Goal: Information Seeking & Learning: Learn about a topic

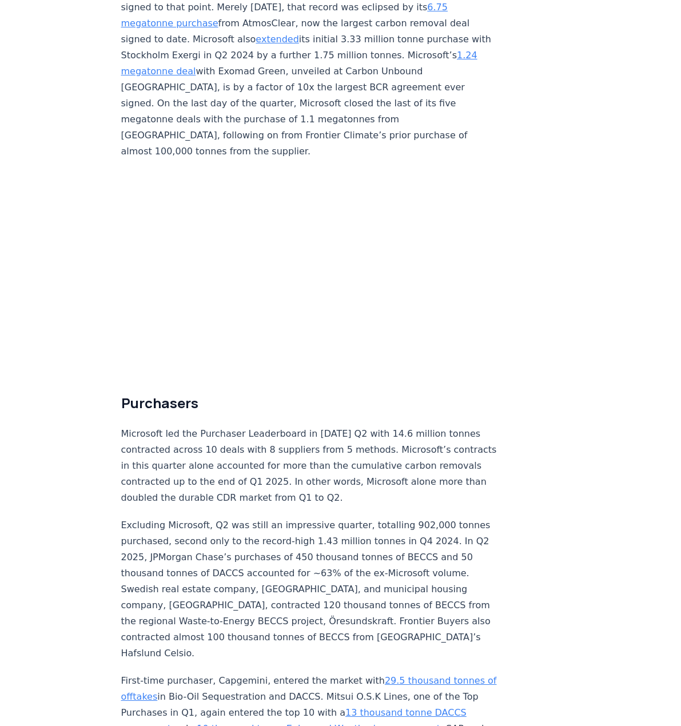
scroll to position [2759, 0]
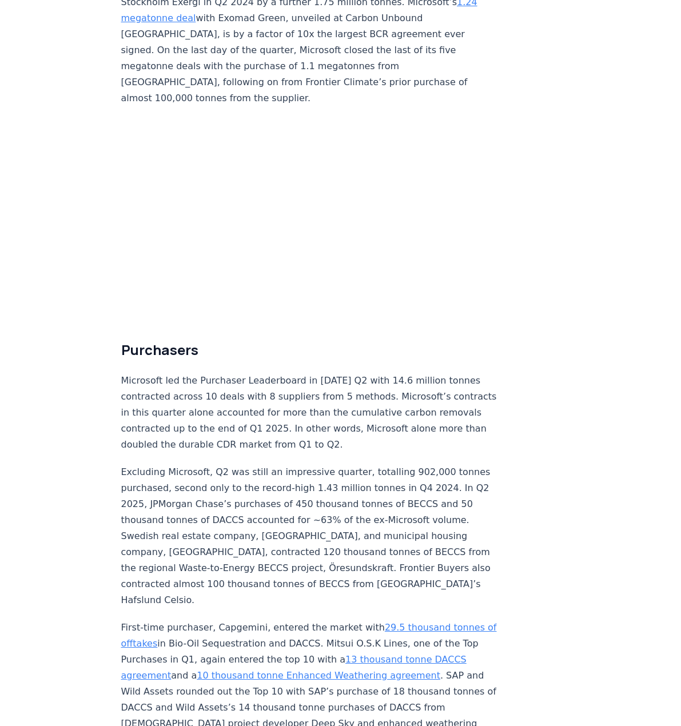
drag, startPoint x: 685, startPoint y: 55, endPoint x: 685, endPoint y: 303, distance: 248.2
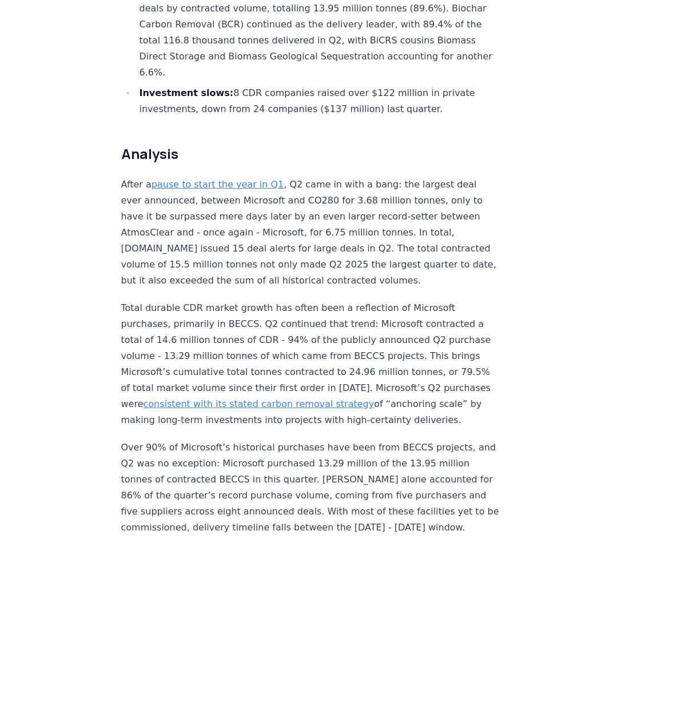
scroll to position [0, 0]
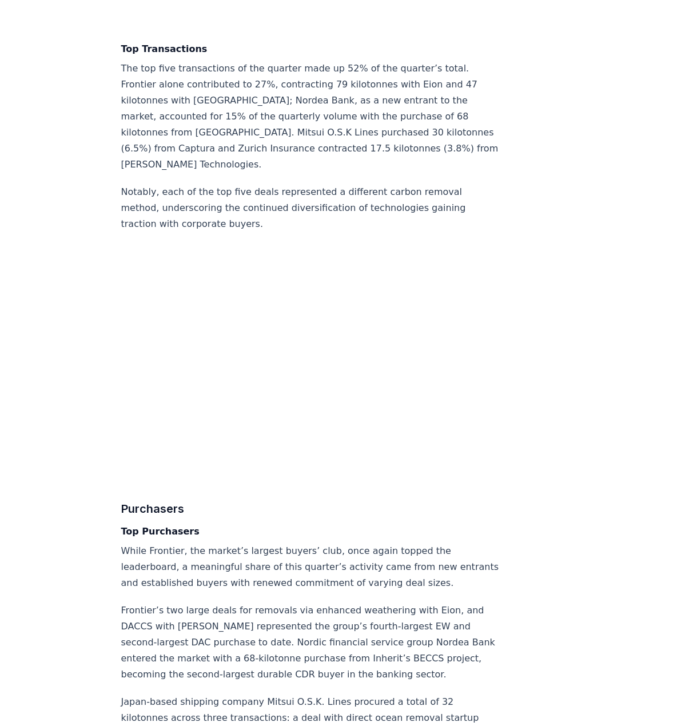
scroll to position [3161, 0]
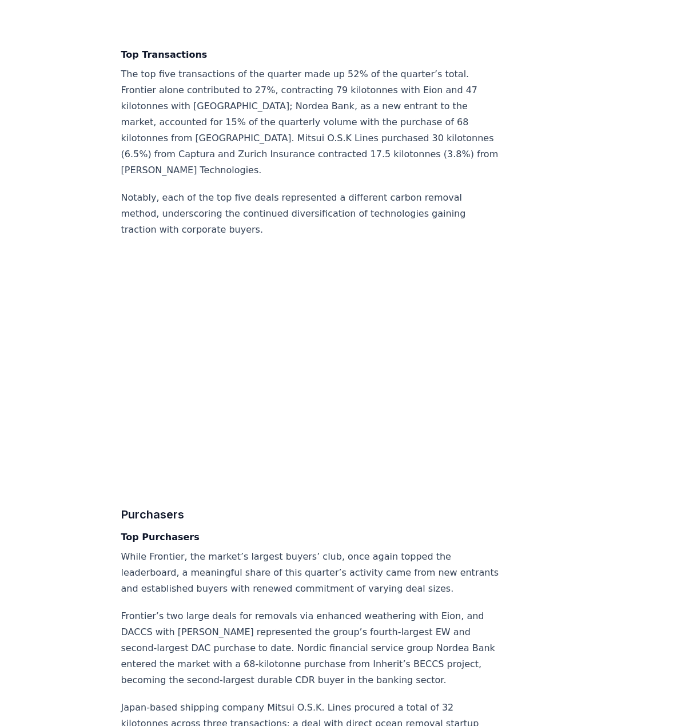
drag, startPoint x: 684, startPoint y: 314, endPoint x: 684, endPoint y: 370, distance: 56.1
click at [681, 370] on html "CDR . fyi Leaderboards CDR Map Pricing Survey Events Partners About Us Blog Con…" at bounding box center [340, 504] width 681 height 7330
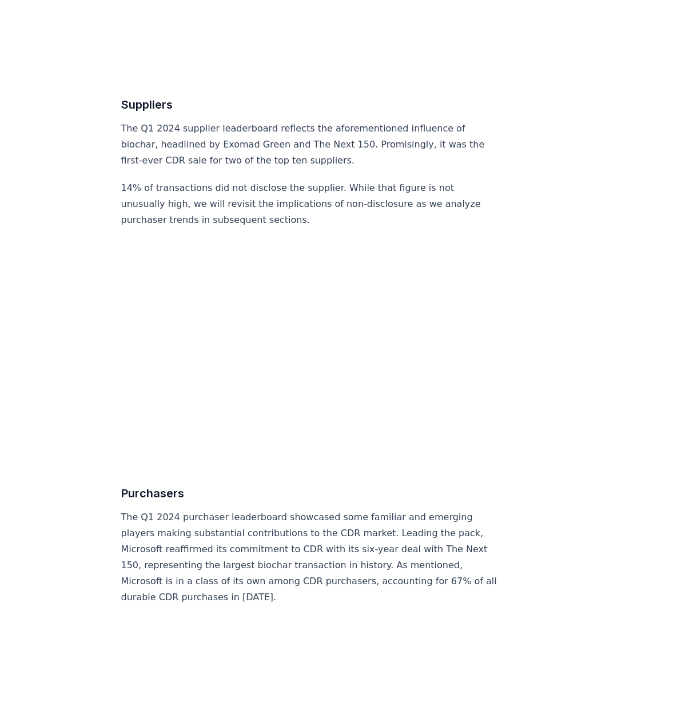
scroll to position [2008, 0]
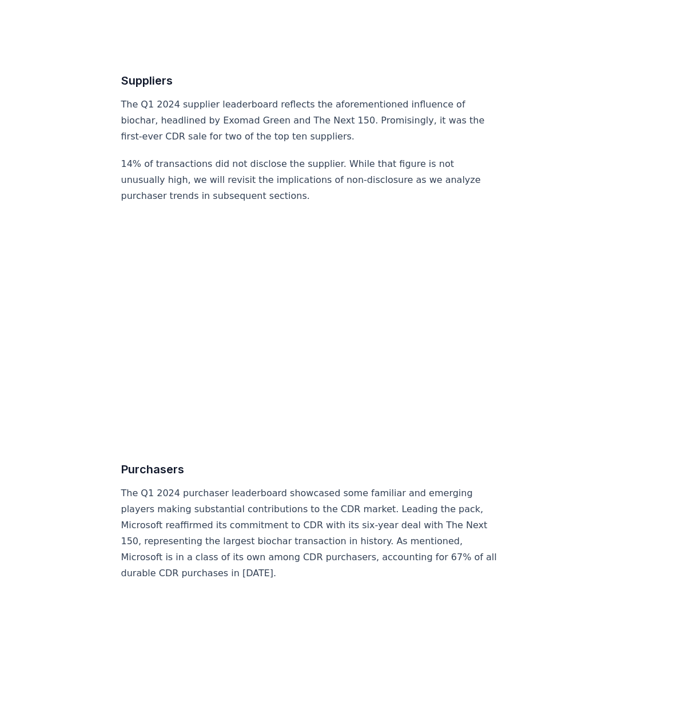
drag, startPoint x: 685, startPoint y: 81, endPoint x: 685, endPoint y: 432, distance: 350.6
click at [681, 432] on html "CDR . fyi Leaderboards CDR Map Pricing Survey Events Partners About Us Blog Con…" at bounding box center [340, 152] width 681 height 4321
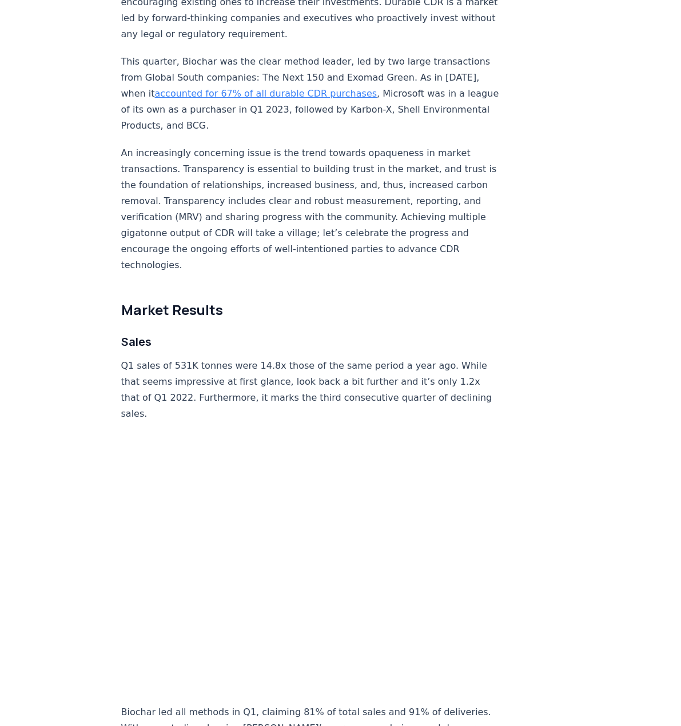
scroll to position [0, 0]
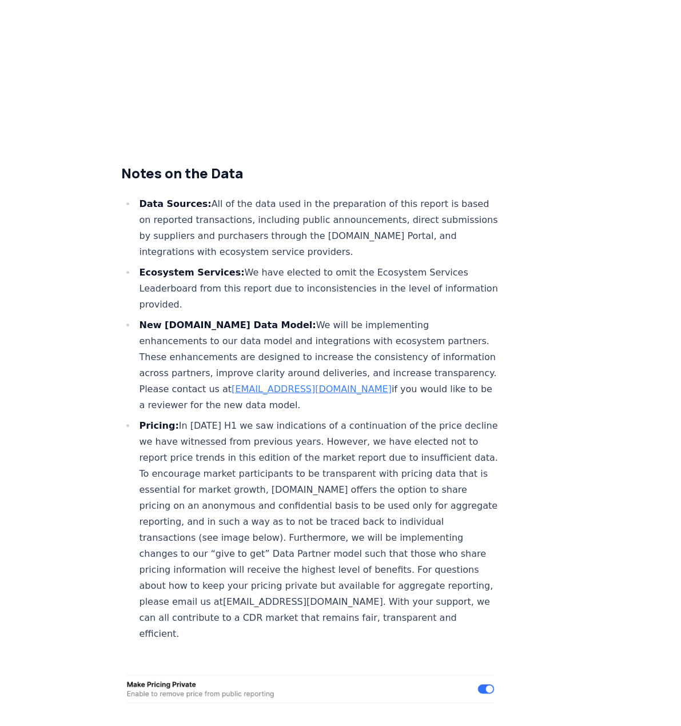
scroll to position [3744, 0]
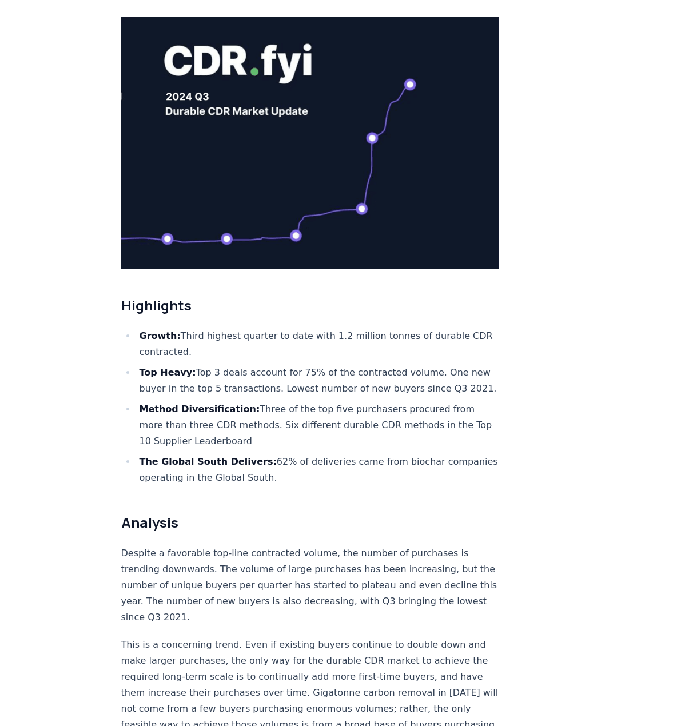
drag, startPoint x: 684, startPoint y: 77, endPoint x: 658, endPoint y: 100, distance: 34.9
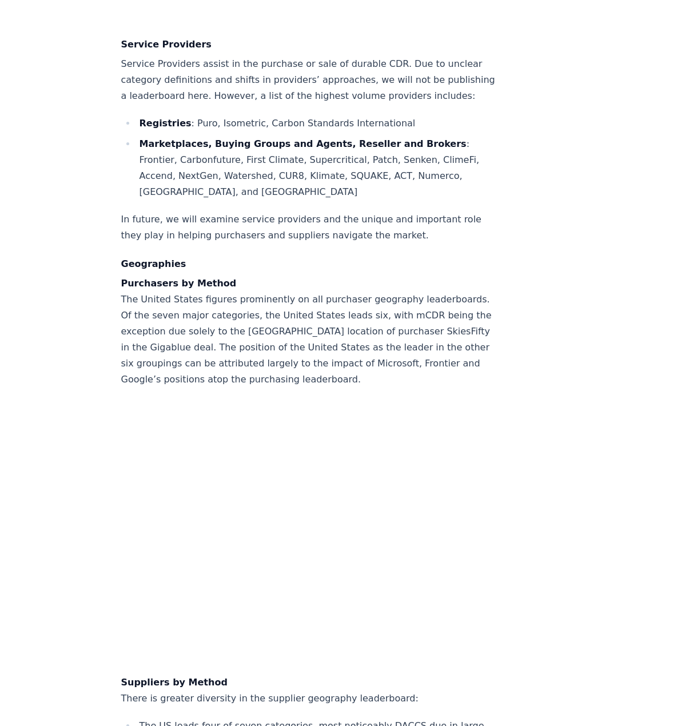
scroll to position [8511, 0]
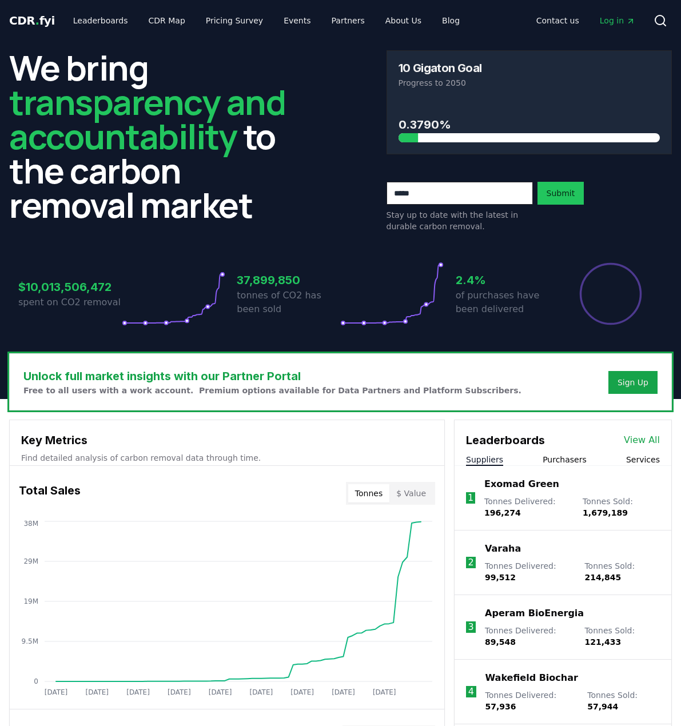
click at [647, 440] on link "View All" at bounding box center [642, 441] width 36 height 14
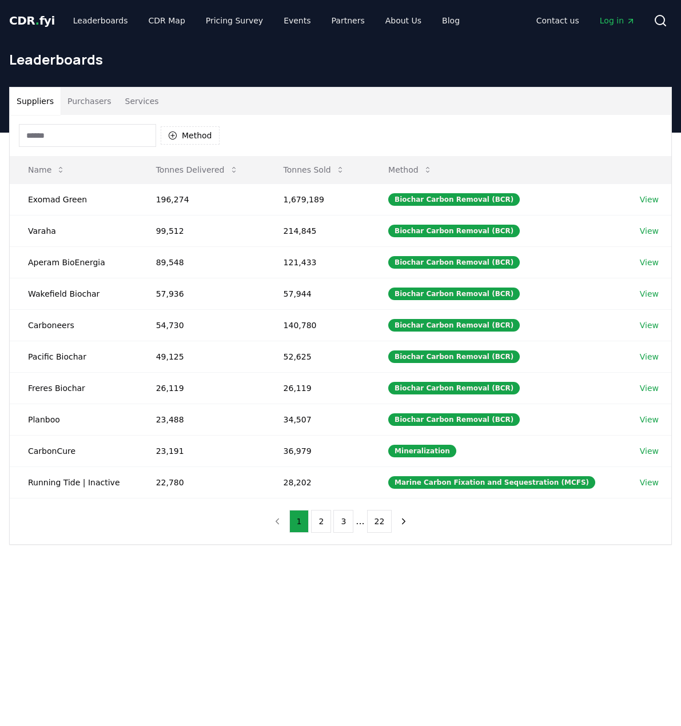
click at [75, 132] on input at bounding box center [87, 135] width 137 height 23
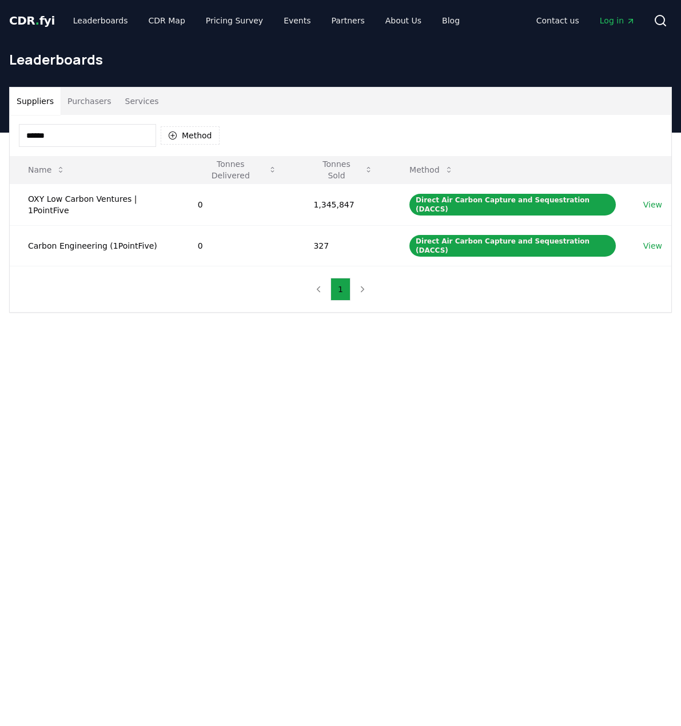
click at [85, 144] on input "******" at bounding box center [87, 135] width 137 height 23
drag, startPoint x: 78, startPoint y: 140, endPoint x: -61, endPoint y: 140, distance: 139.0
click at [0, 140] on html "CDR . fyi Leaderboards CDR Map Pricing Survey Events Partners About Us Blog Con…" at bounding box center [340, 521] width 681 height 1042
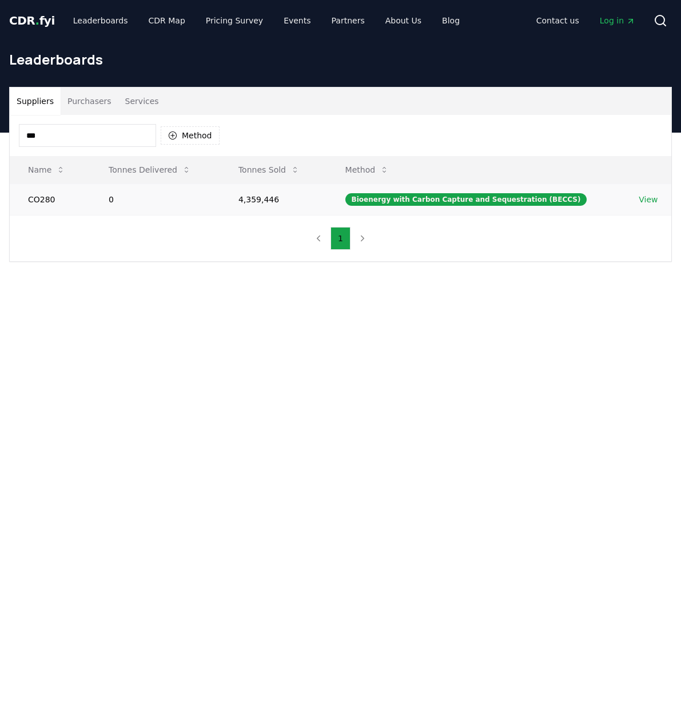
type input "***"
click at [647, 198] on link "View" at bounding box center [648, 199] width 19 height 11
